Goal: Information Seeking & Learning: Learn about a topic

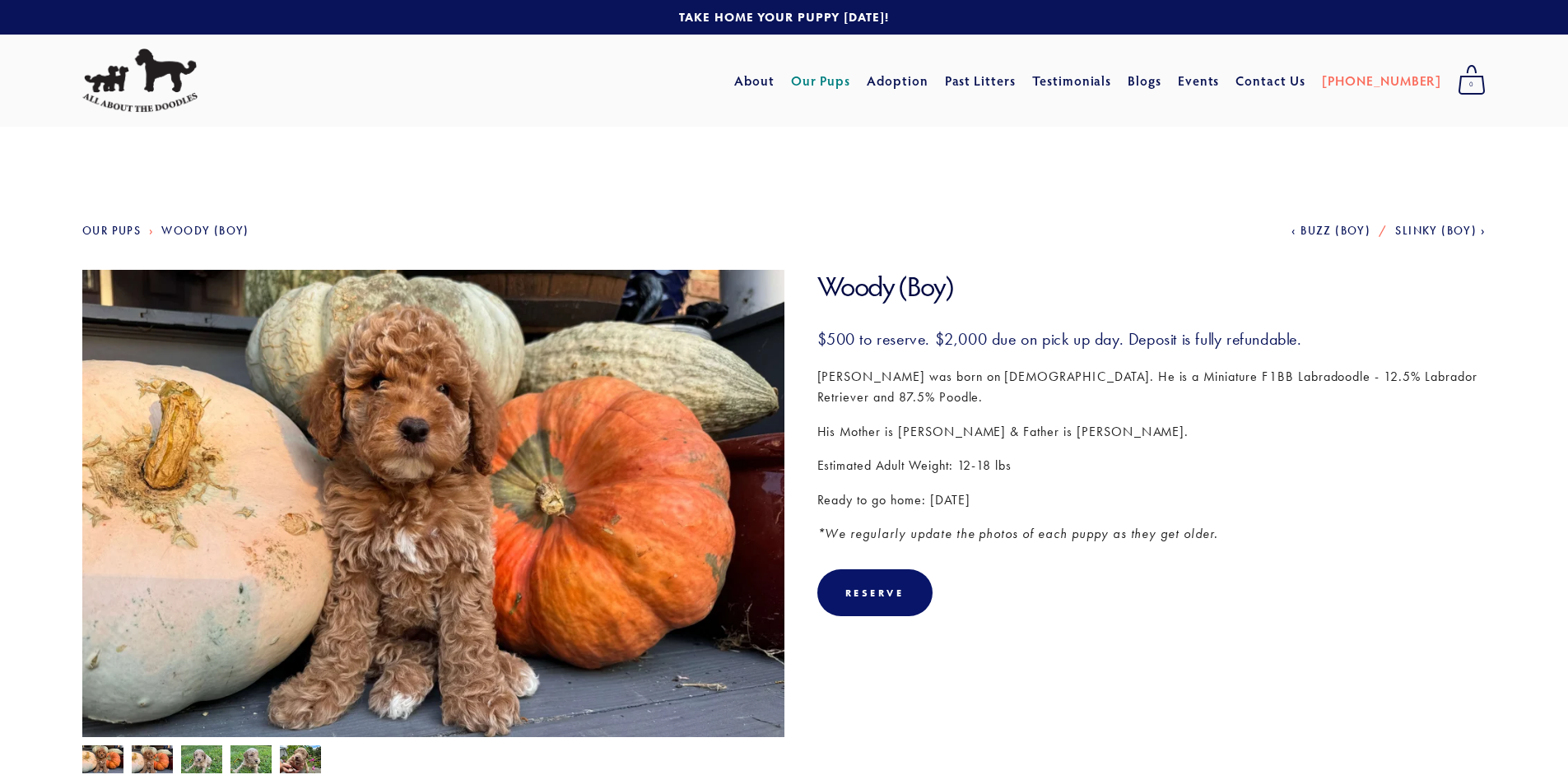
click at [333, 509] on img at bounding box center [433, 533] width 702 height 526
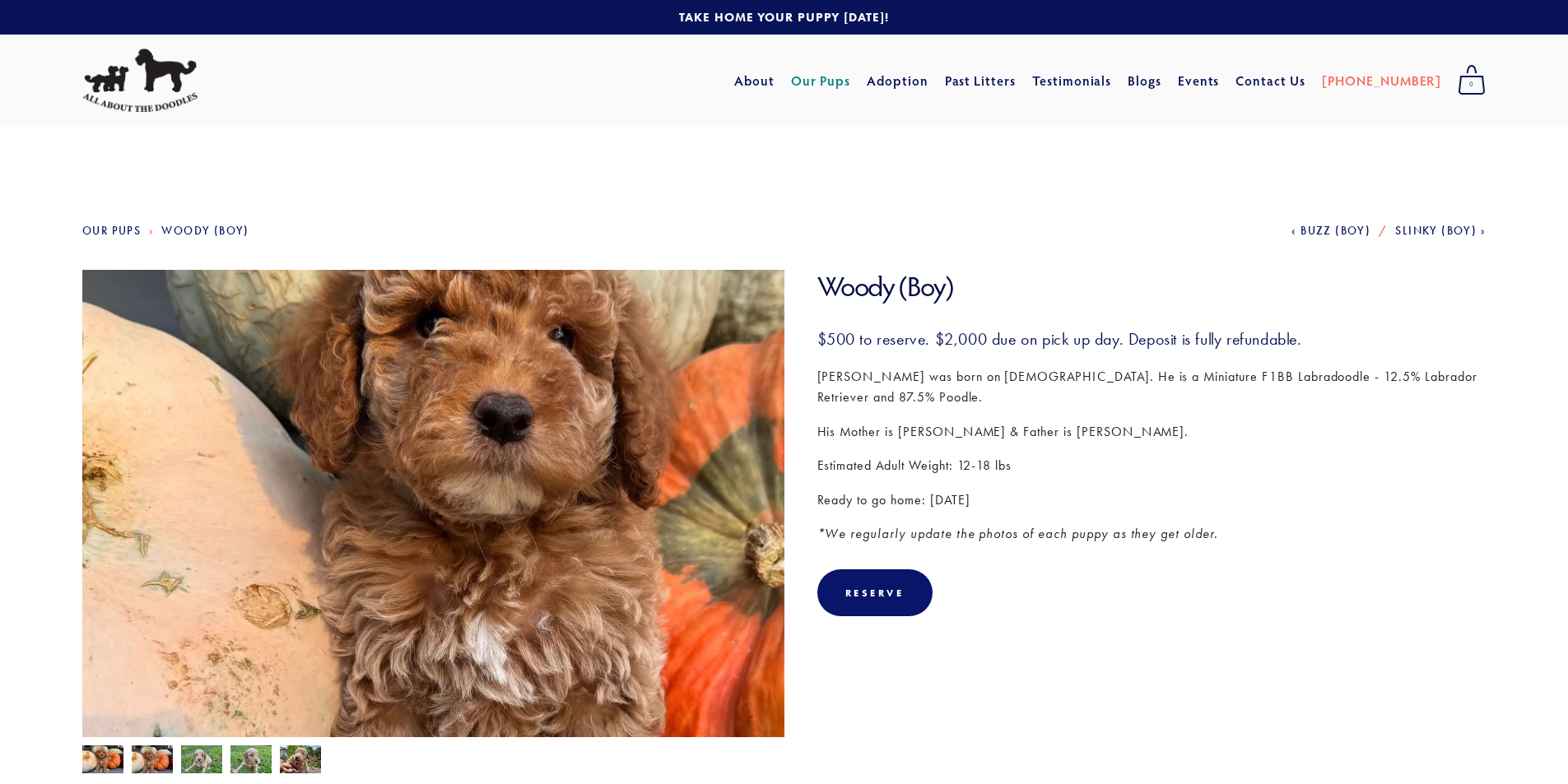
click at [325, 443] on img at bounding box center [433, 533] width 702 height 526
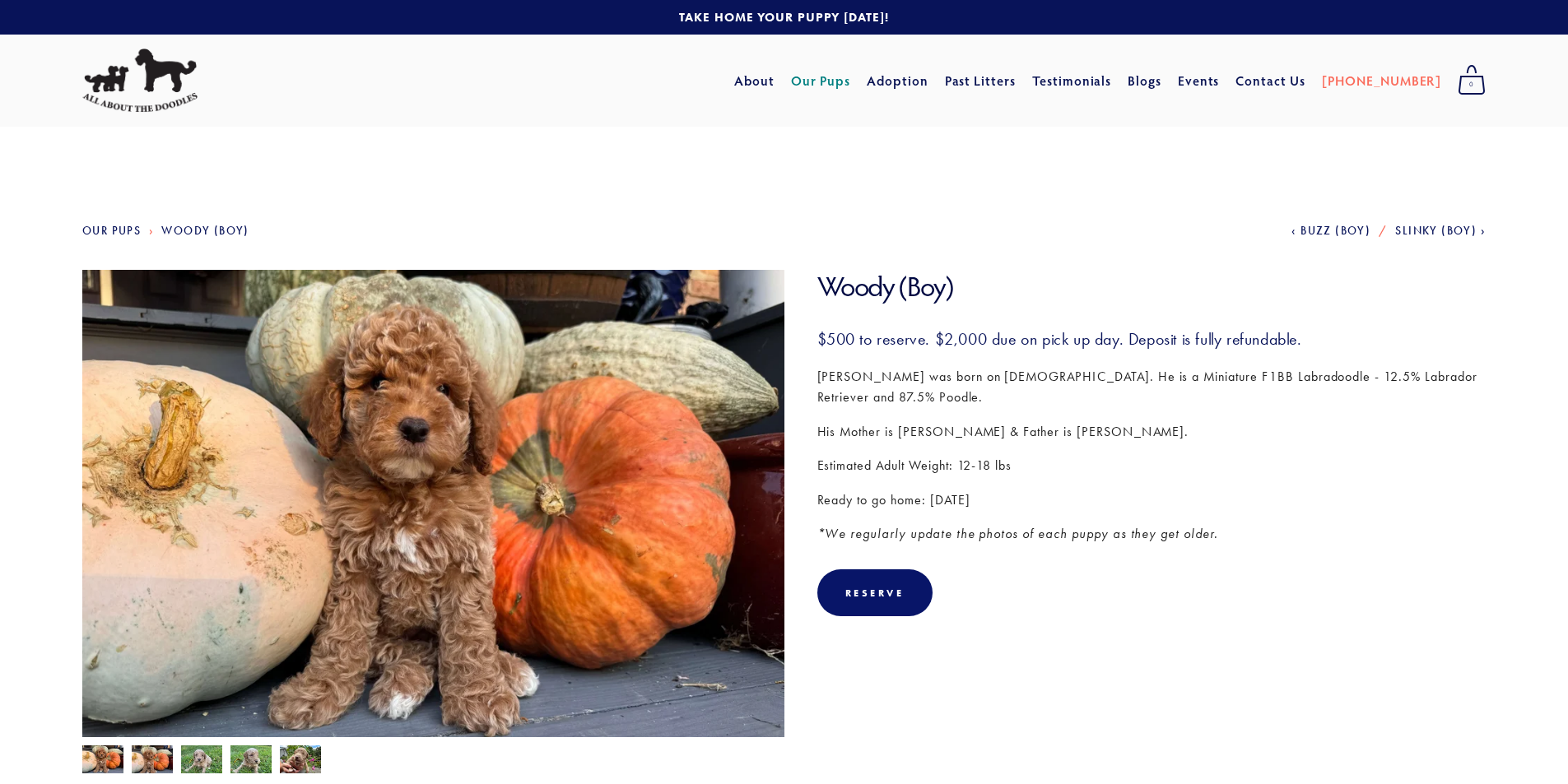
click at [158, 752] on img at bounding box center [152, 761] width 41 height 31
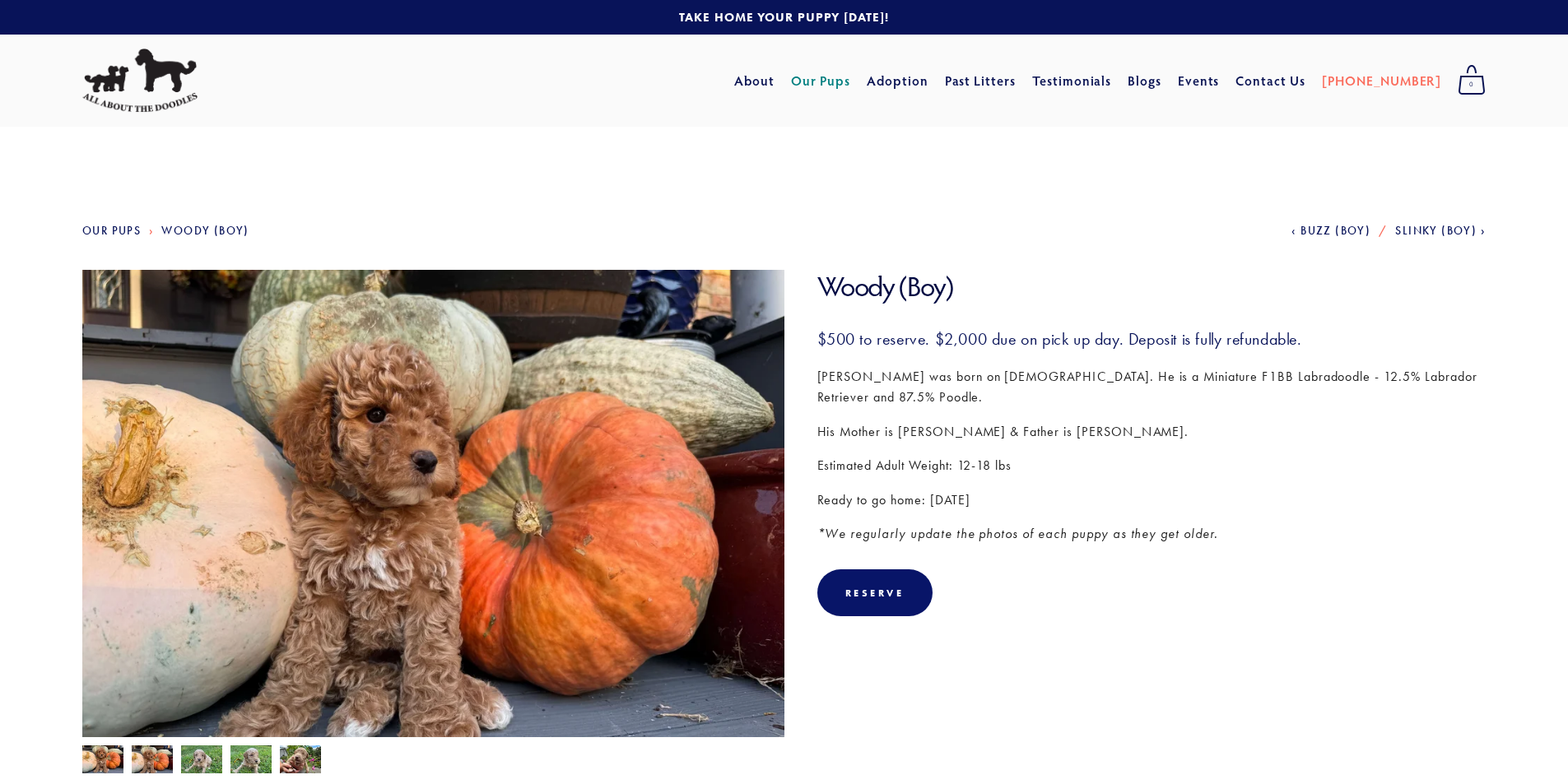
click at [204, 758] on img at bounding box center [201, 761] width 41 height 31
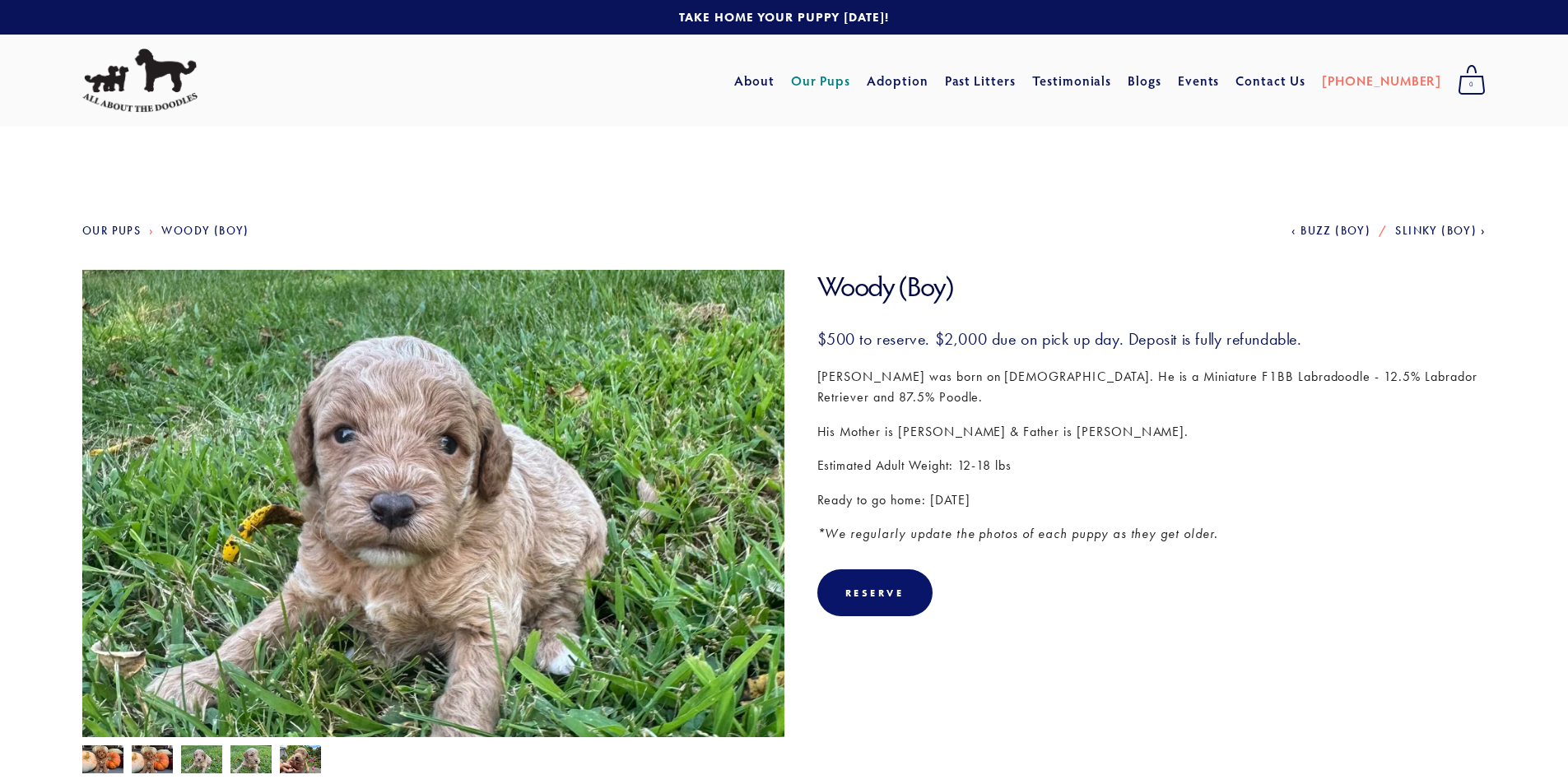
click at [278, 758] on div at bounding box center [429, 755] width 710 height 36
click at [252, 762] on img at bounding box center [251, 761] width 41 height 31
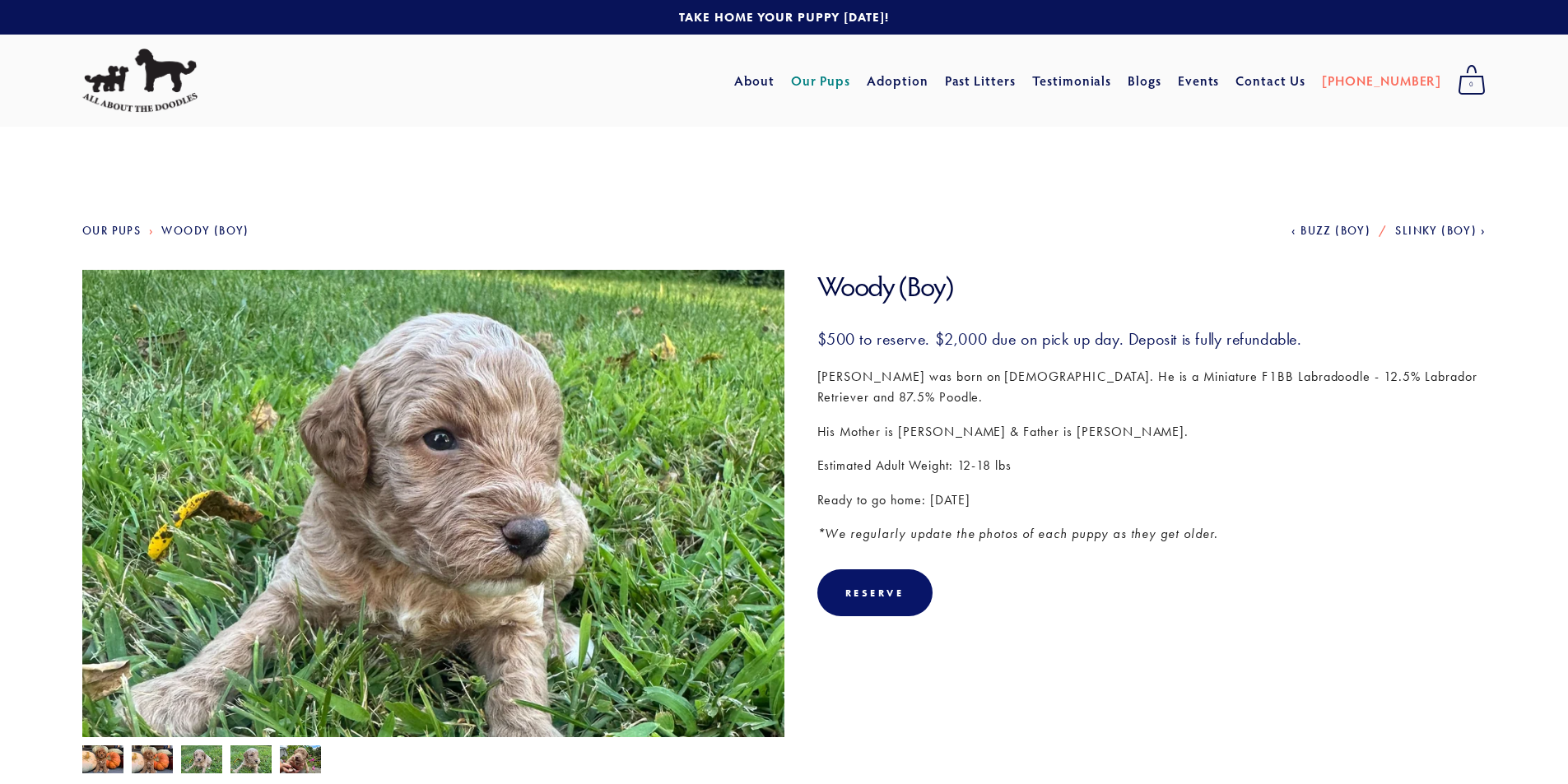
click at [311, 758] on img at bounding box center [300, 761] width 41 height 31
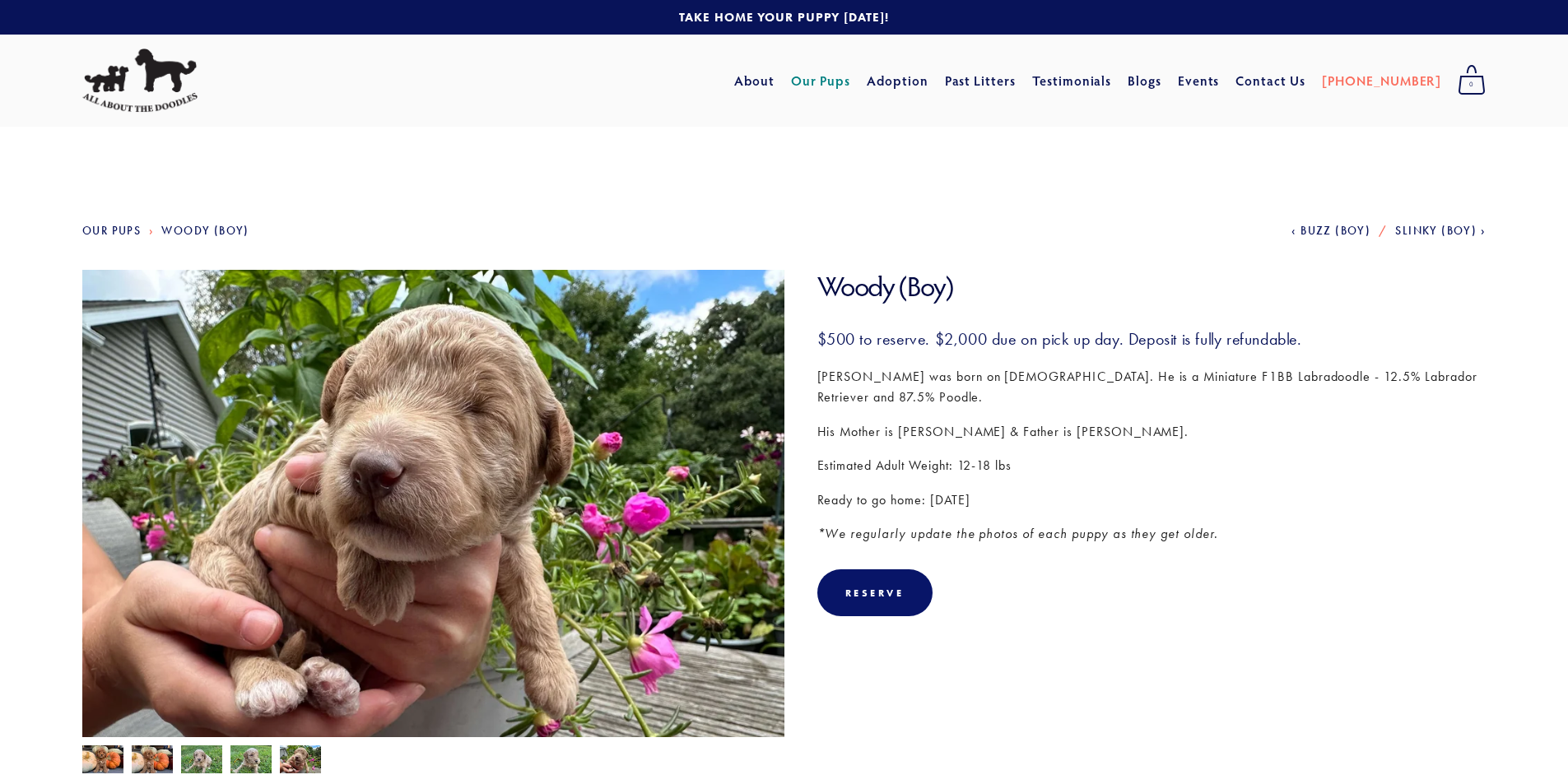
click at [840, 78] on link "Our Pups" at bounding box center [821, 80] width 60 height 30
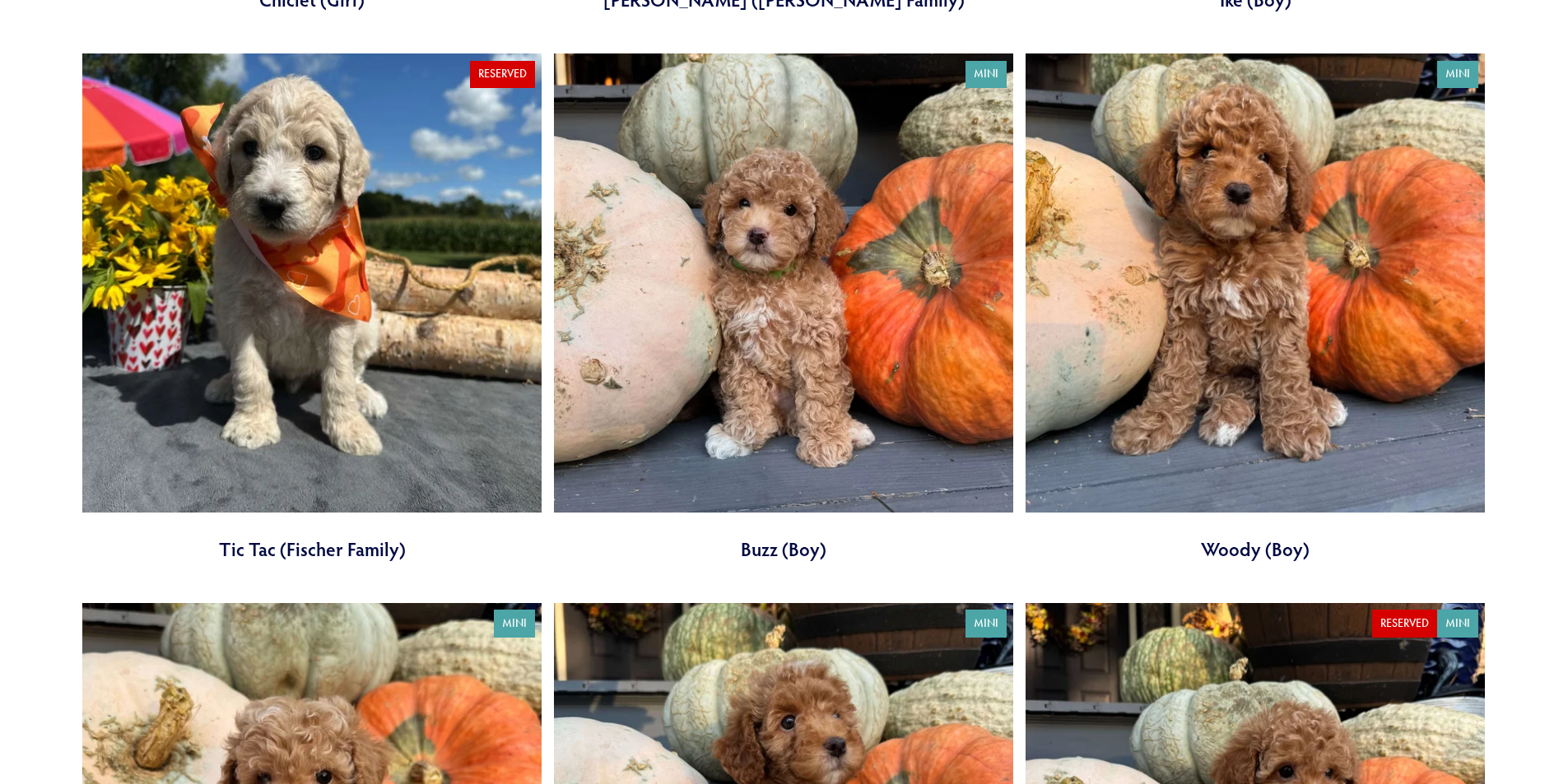
scroll to position [2468, 0]
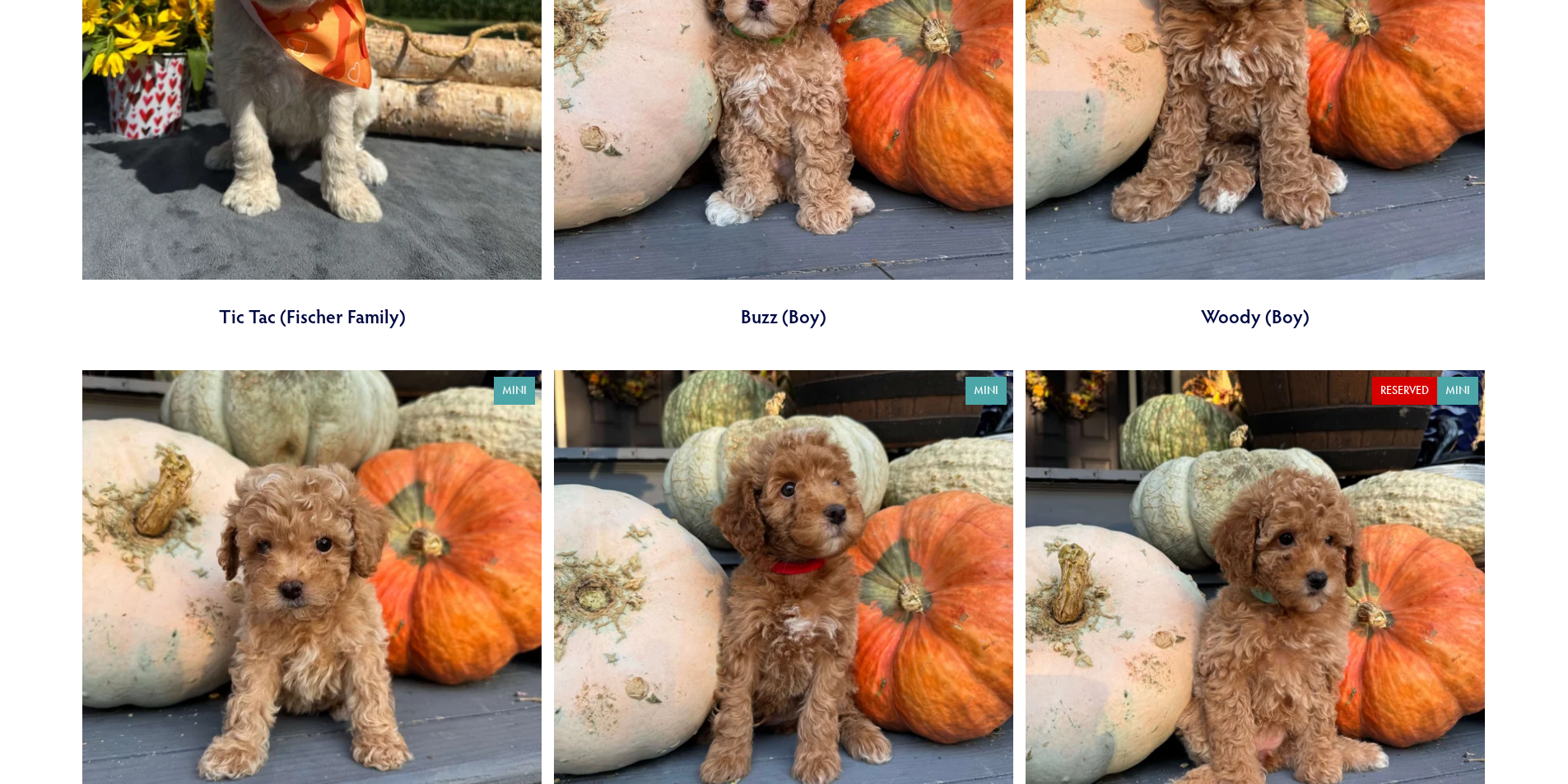
click at [810, 528] on link at bounding box center [784, 624] width 459 height 508
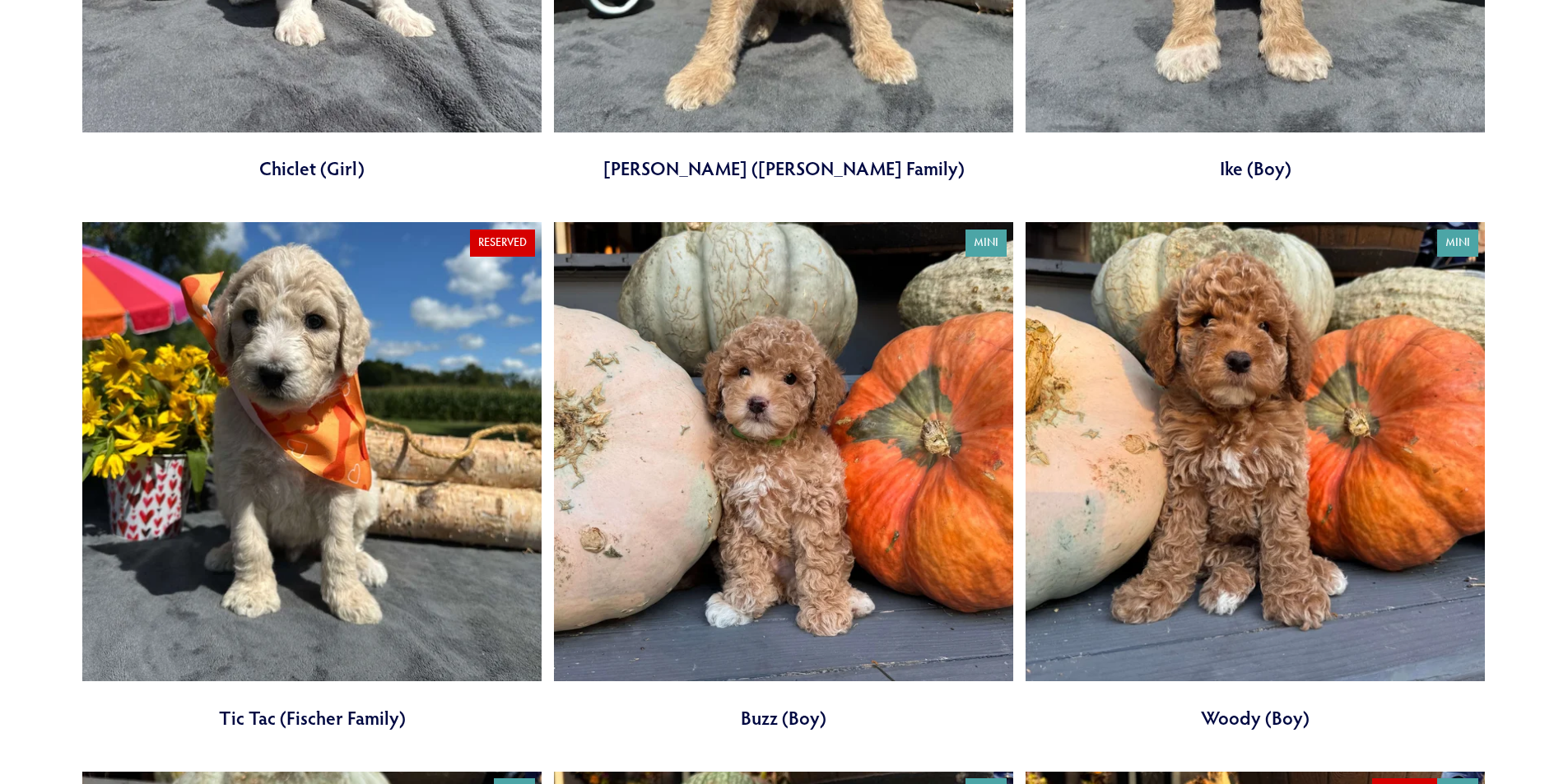
scroll to position [2057, 0]
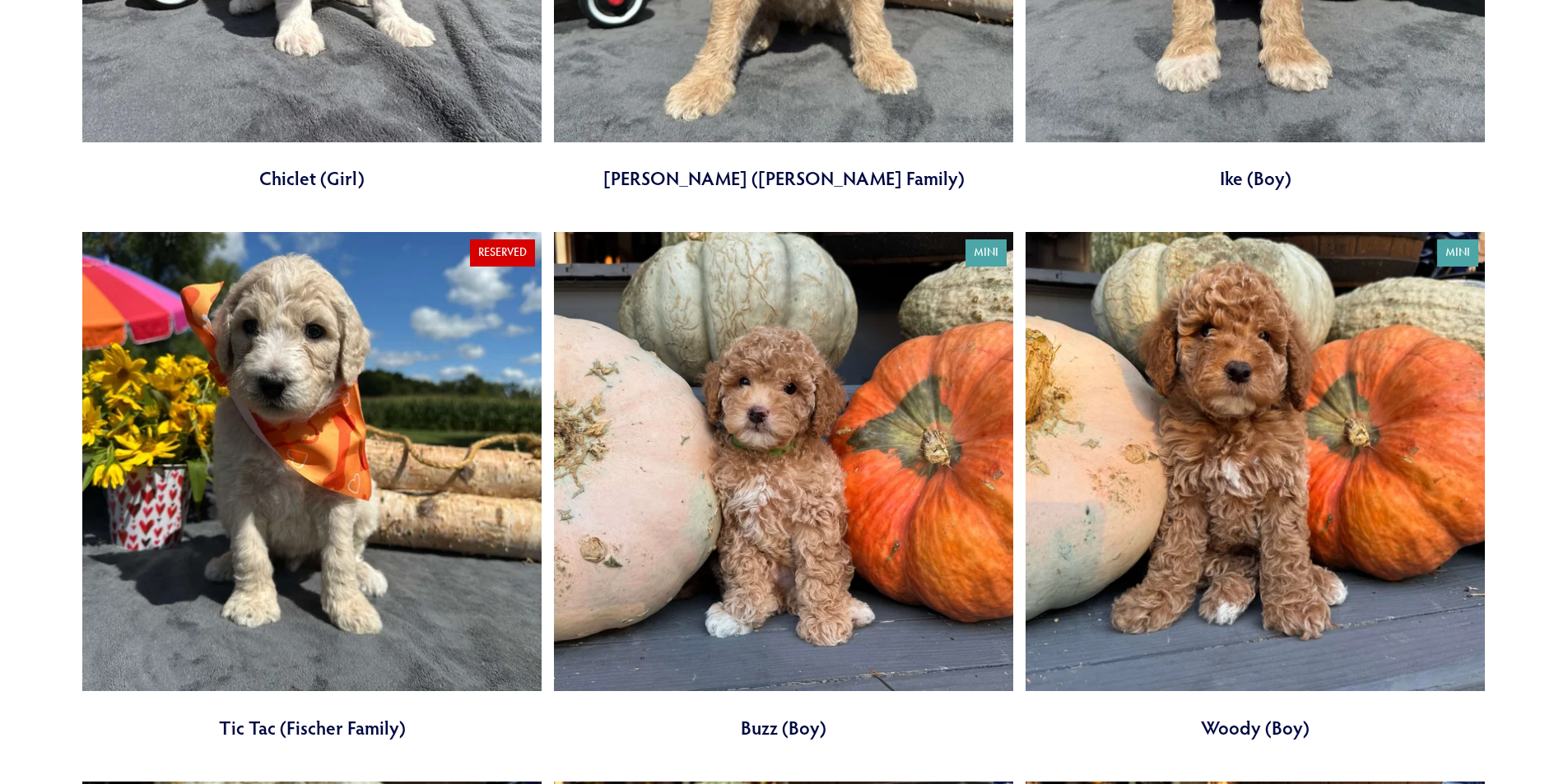
click at [1213, 412] on link at bounding box center [1255, 485] width 459 height 508
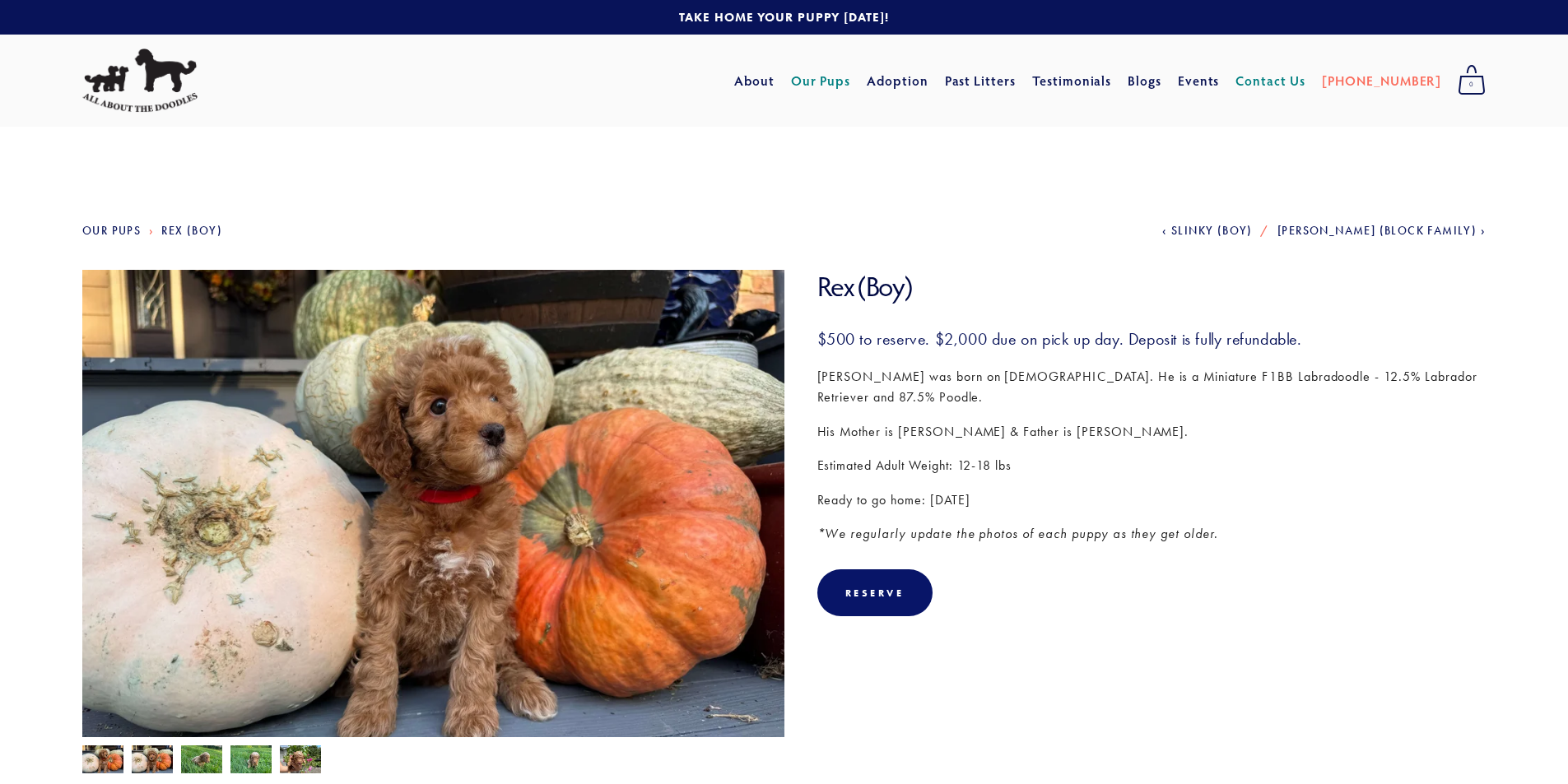
click at [1299, 82] on link "Contact Us" at bounding box center [1270, 80] width 70 height 30
click at [140, 757] on img at bounding box center [152, 761] width 41 height 31
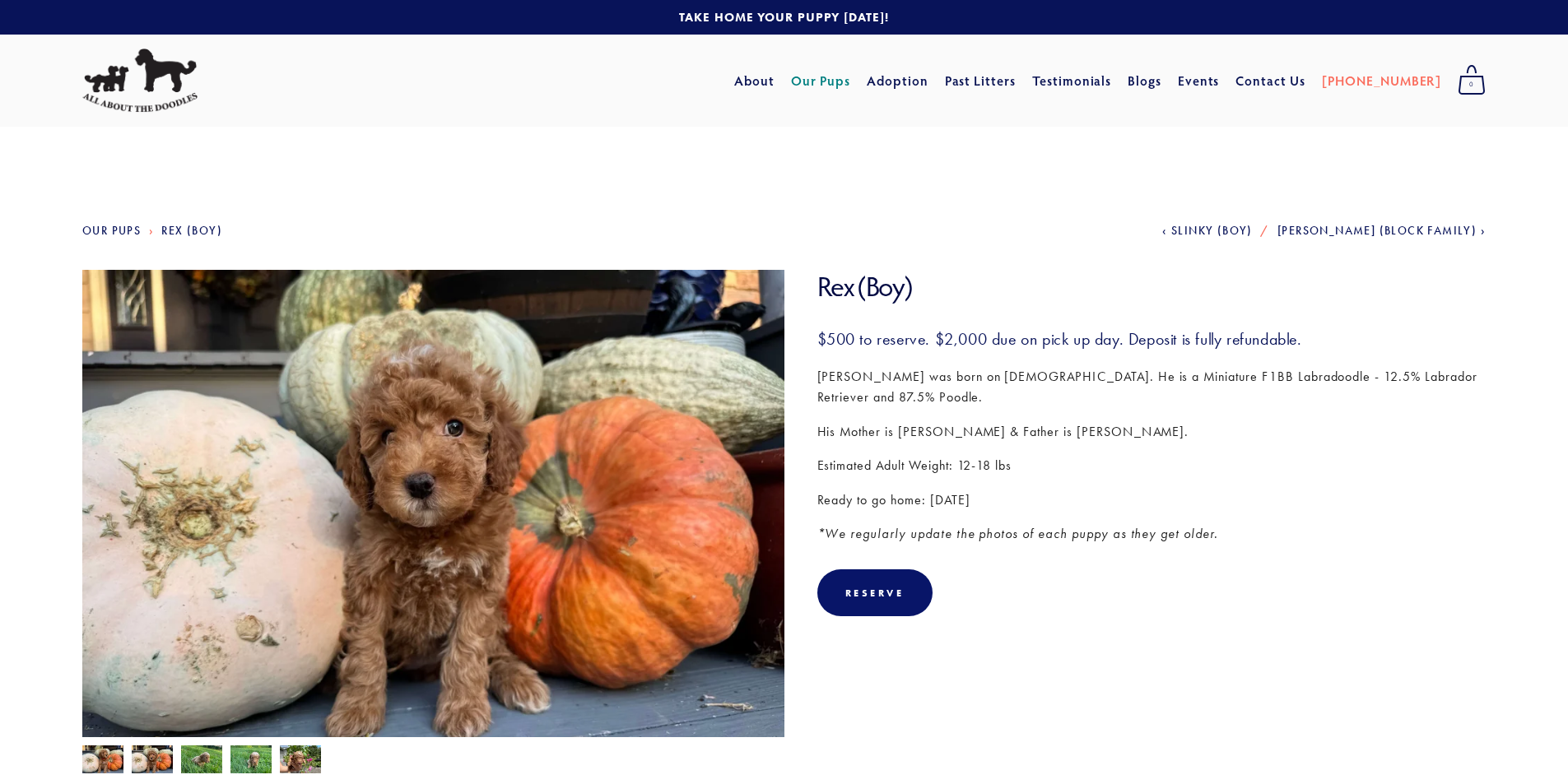
click at [200, 752] on img at bounding box center [201, 761] width 41 height 31
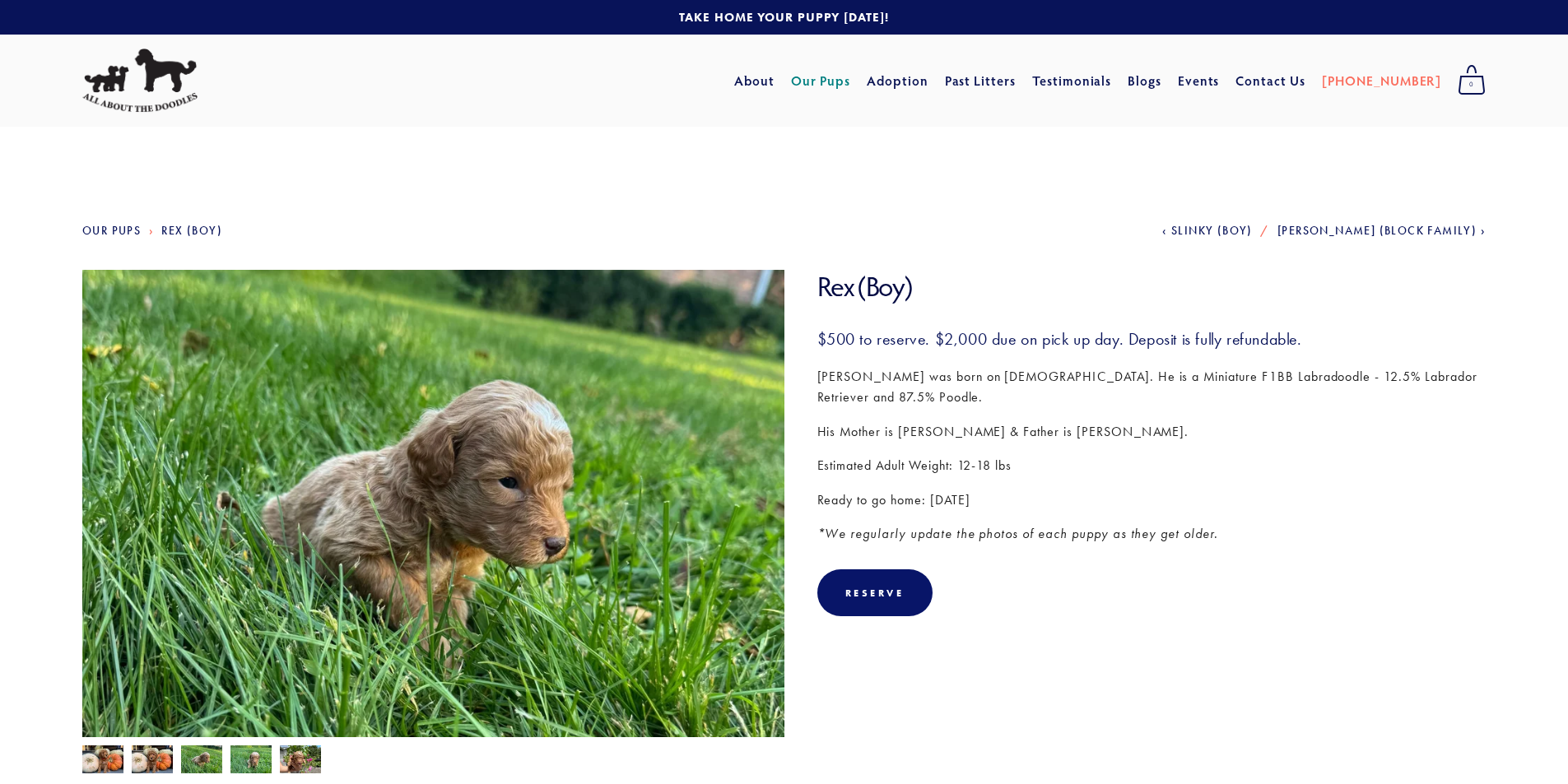
click at [247, 759] on img at bounding box center [251, 761] width 41 height 31
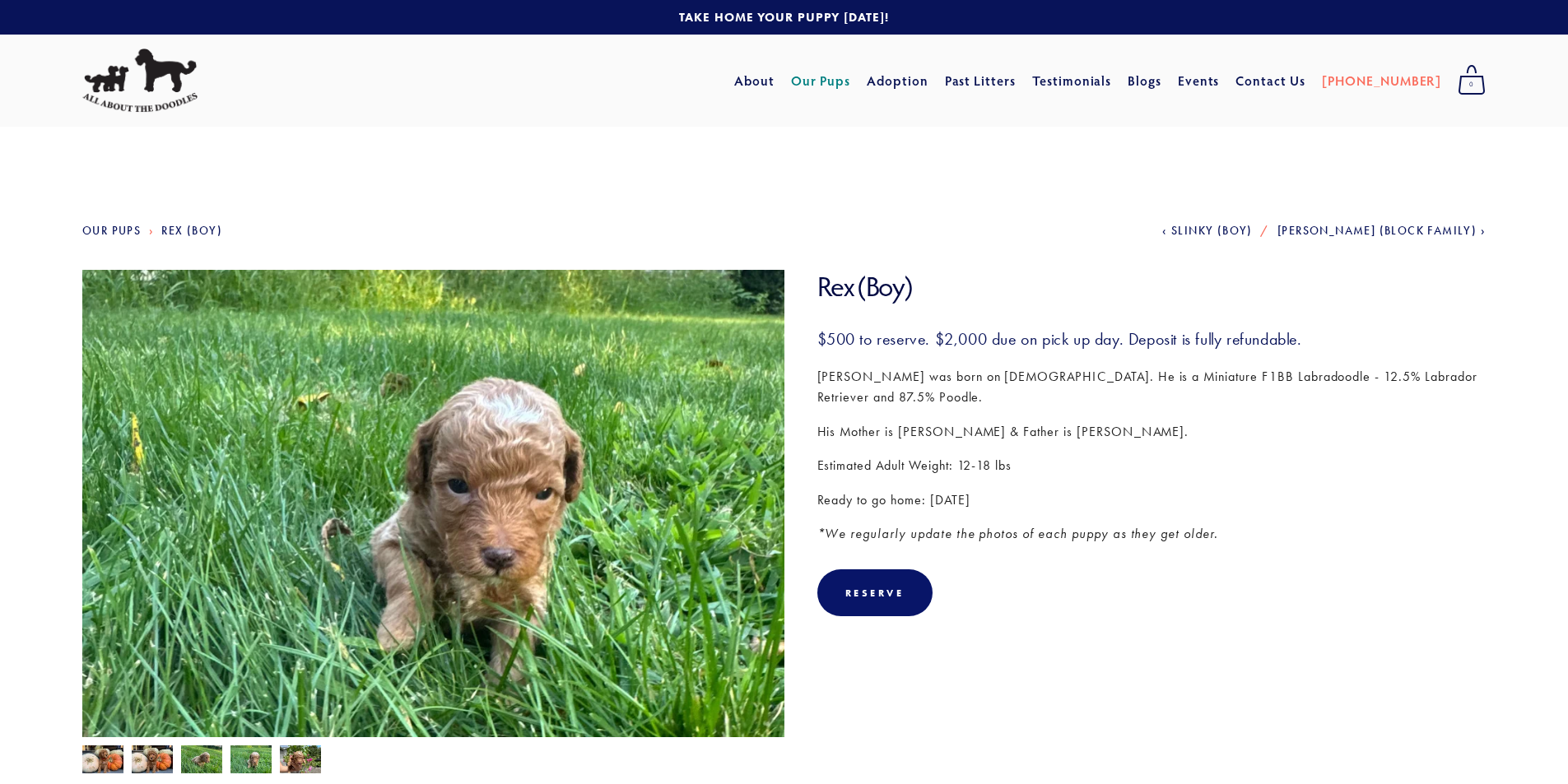
click at [302, 760] on img at bounding box center [300, 761] width 41 height 31
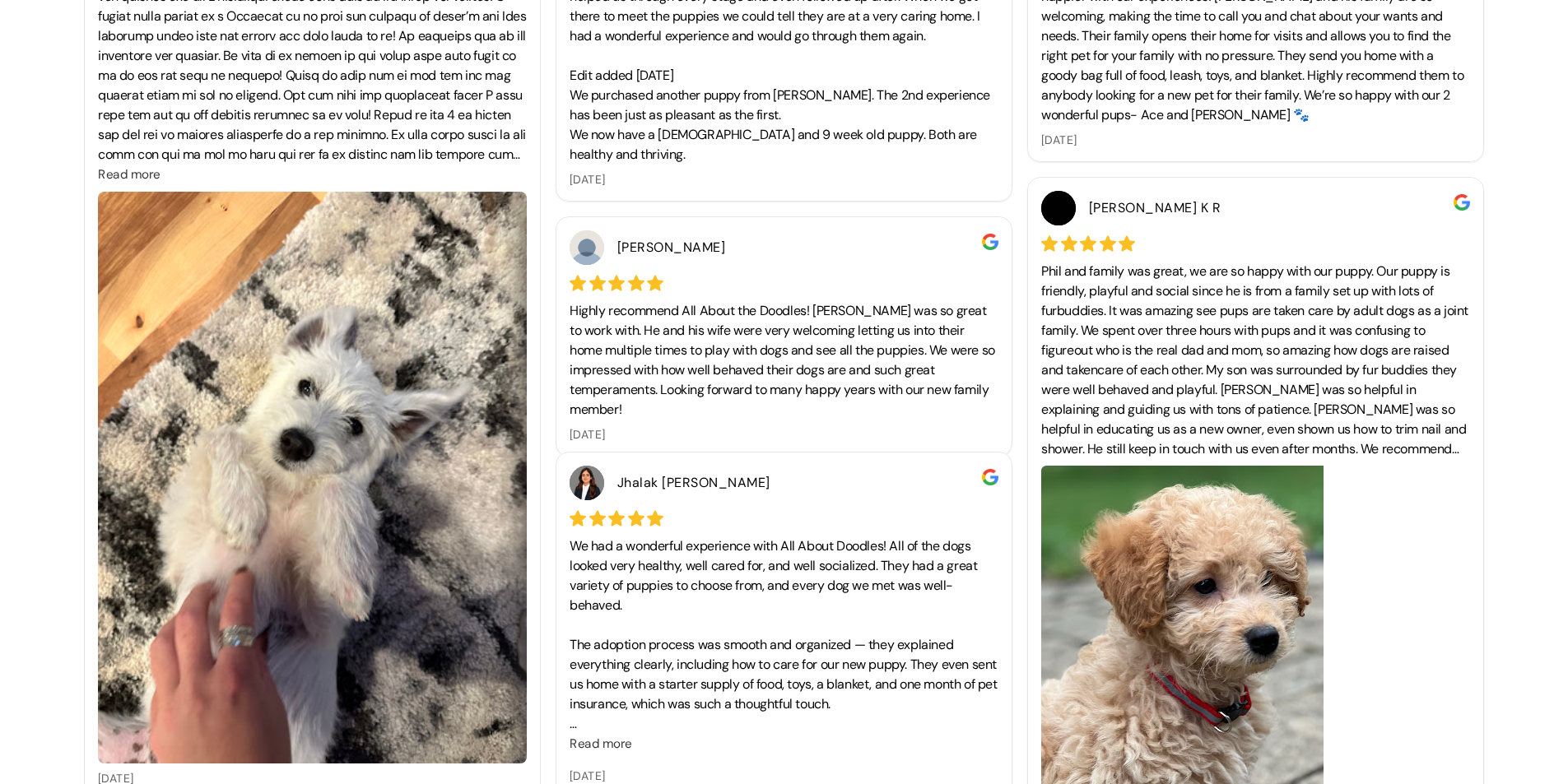
scroll to position [740, 0]
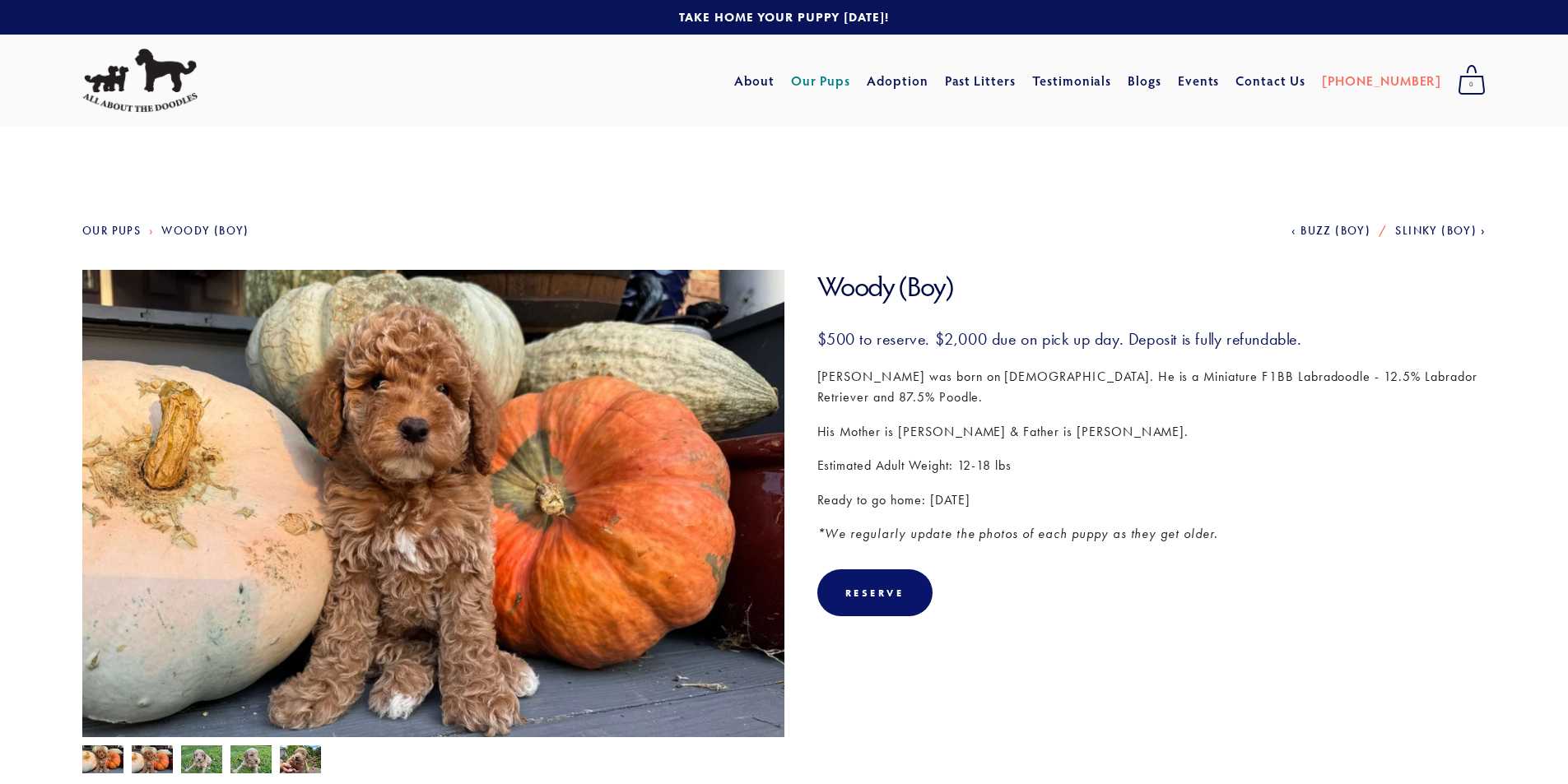
click at [851, 77] on link "Our Pups" at bounding box center [821, 80] width 60 height 30
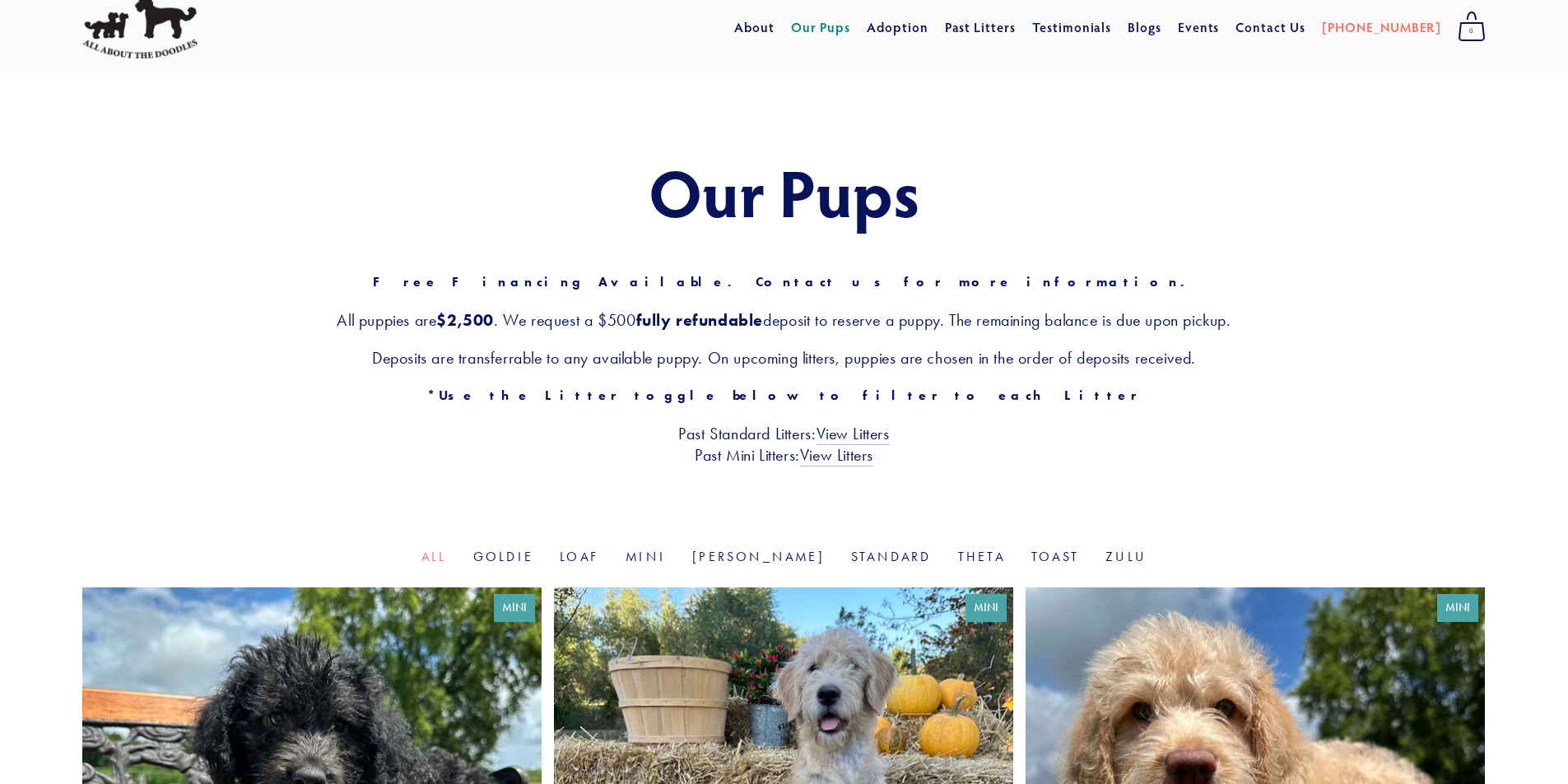
scroll to position [82, 0]
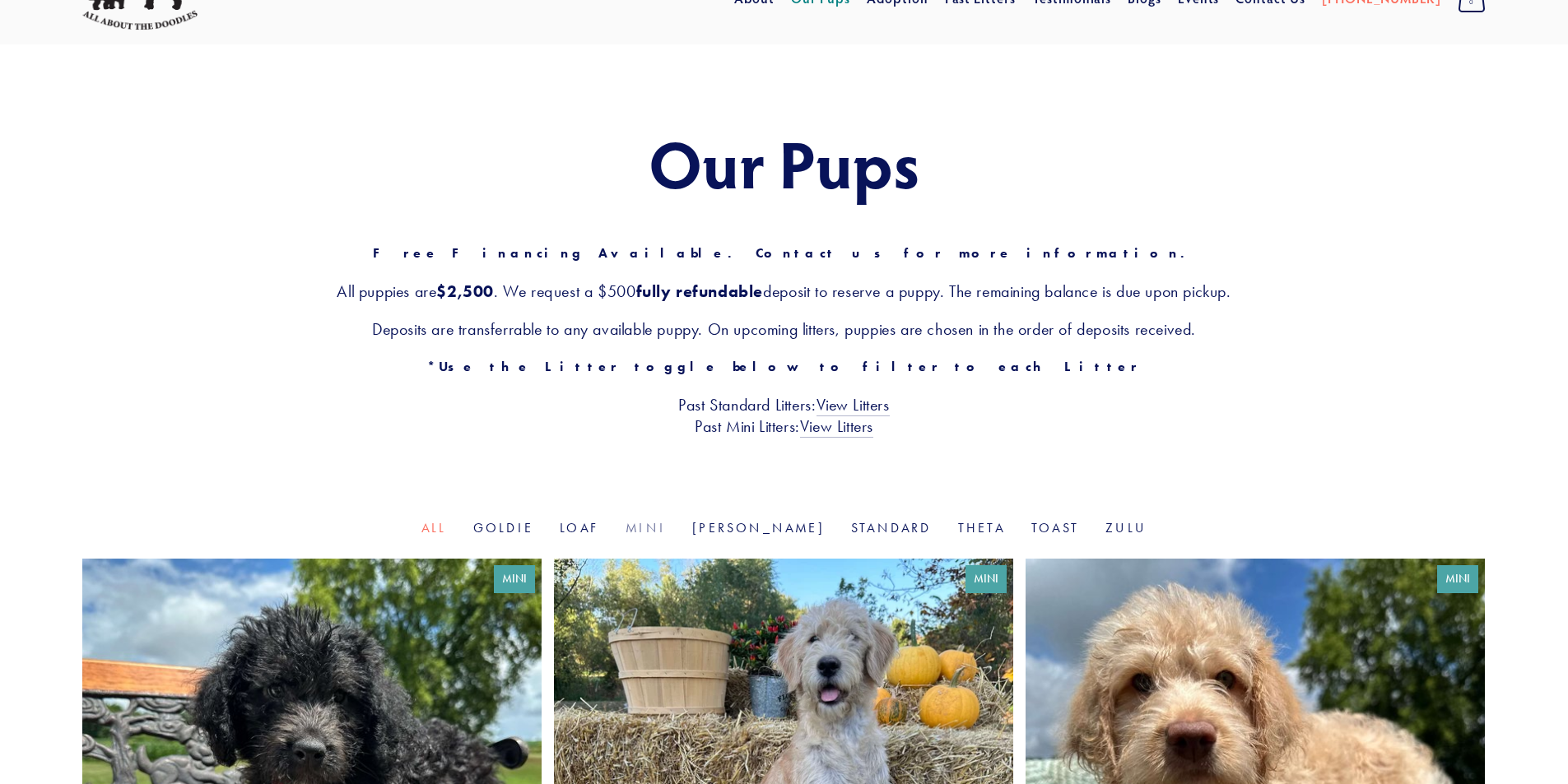
click at [666, 521] on link "Mini" at bounding box center [646, 527] width 40 height 15
